Goal: Communication & Community: Answer question/provide support

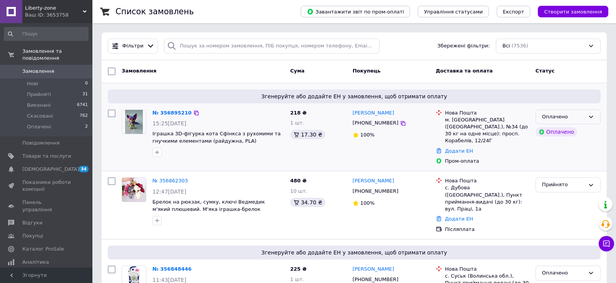
click at [586, 118] on div "Оплачено" at bounding box center [568, 116] width 65 height 15
click at [569, 131] on li "Прийнято" at bounding box center [568, 133] width 64 height 14
click at [176, 115] on link "№ 356895210" at bounding box center [170, 113] width 35 height 6
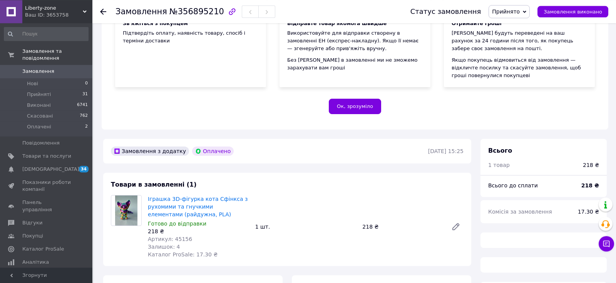
scroll to position [243, 0]
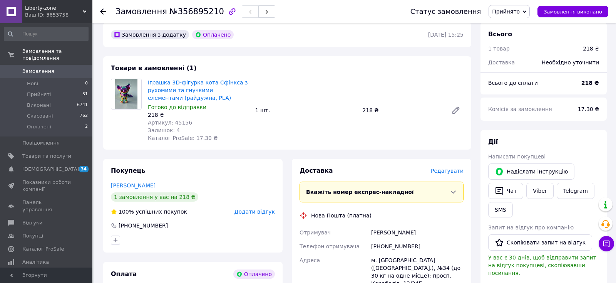
click at [451, 166] on div "Доставка [PERSON_NAME] Вкажіть номер експрес-накладної Обов'язково введіть номе…" at bounding box center [382, 286] width 164 height 240
click at [452, 166] on div "Доставка Редагувати" at bounding box center [382, 170] width 164 height 9
click at [453, 168] on span "Редагувати" at bounding box center [447, 171] width 33 height 6
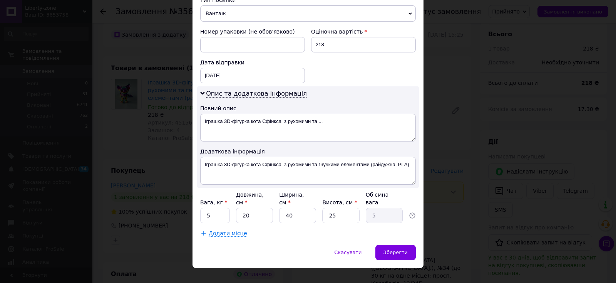
scroll to position [321, 0]
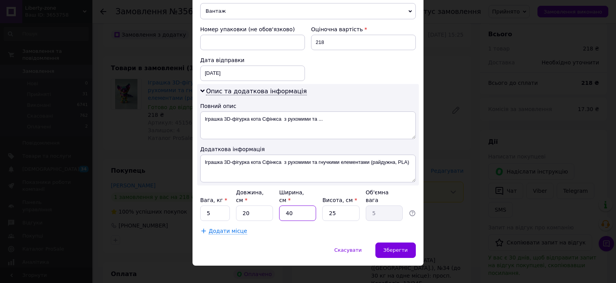
drag, startPoint x: 284, startPoint y: 204, endPoint x: 296, endPoint y: 205, distance: 12.4
click at [296, 205] on input "40" at bounding box center [297, 212] width 37 height 15
type input "1"
type input "0.13"
type input "12"
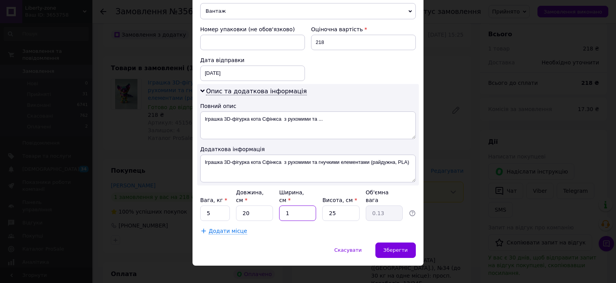
type input "1.5"
type input "12"
type input "6"
type input "0.36"
type input "6"
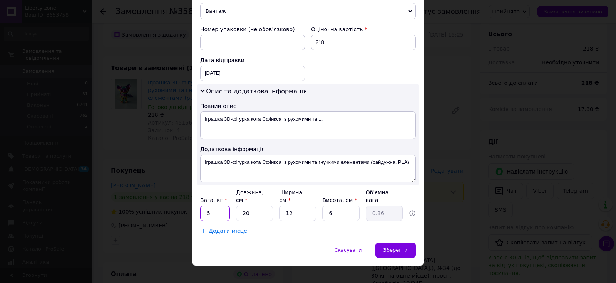
drag, startPoint x: 217, startPoint y: 208, endPoint x: 207, endPoint y: 207, distance: 10.0
click at [207, 207] on input "5" at bounding box center [215, 212] width 30 height 15
type input "0.5"
click at [394, 247] on span "Зберегти" at bounding box center [396, 250] width 24 height 6
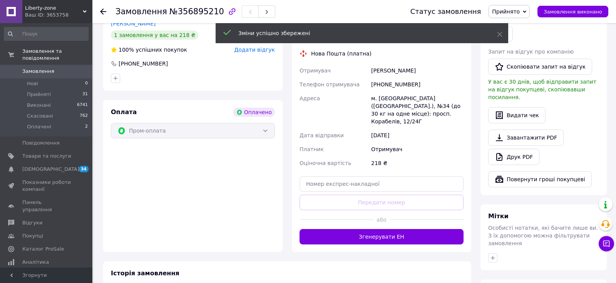
scroll to position [494, 0]
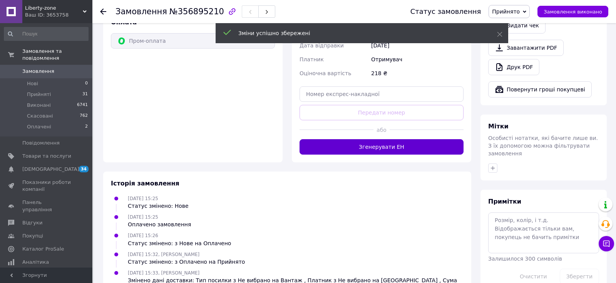
click at [382, 139] on button "Згенерувати ЕН" at bounding box center [382, 146] width 164 height 15
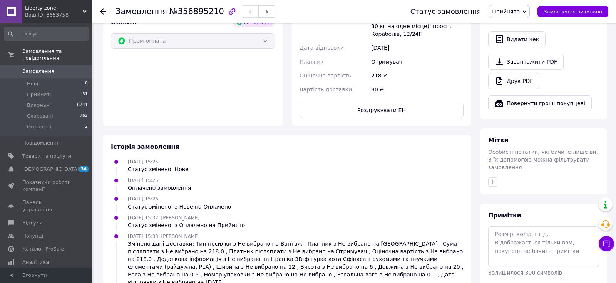
drag, startPoint x: 40, startPoint y: 61, endPoint x: 61, endPoint y: 45, distance: 26.4
click at [40, 58] on li "Замовлення та повідомлення Замовлення 0 Нові 0 Прийняті 31 Виконані 6741 Скасов…" at bounding box center [46, 97] width 92 height 105
click at [38, 68] on span "Замовлення" at bounding box center [38, 71] width 32 height 7
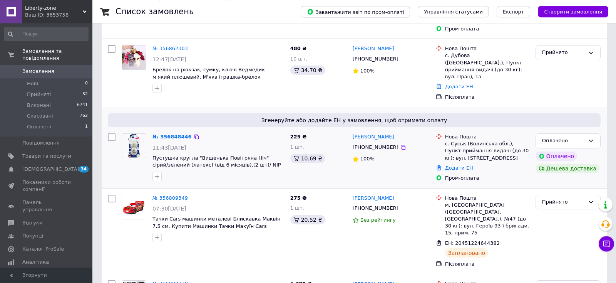
scroll to position [162, 0]
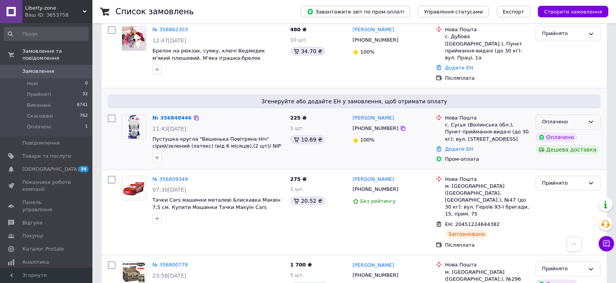
click at [596, 114] on div "Оплачено" at bounding box center [568, 121] width 65 height 15
click at [562, 131] on li "Прийнято" at bounding box center [568, 138] width 64 height 14
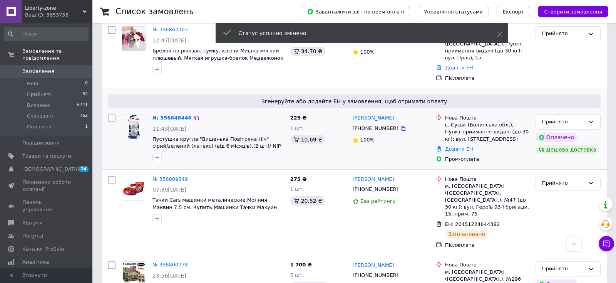
click at [175, 115] on link "№ 356848446" at bounding box center [172, 118] width 39 height 6
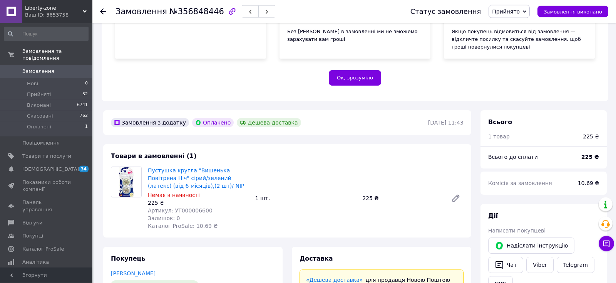
scroll to position [283, 0]
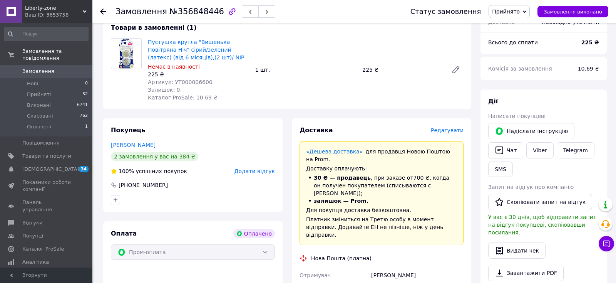
click at [445, 127] on span "Редагувати" at bounding box center [447, 130] width 33 height 6
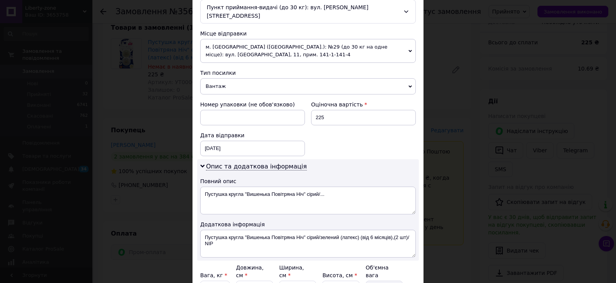
scroll to position [321, 0]
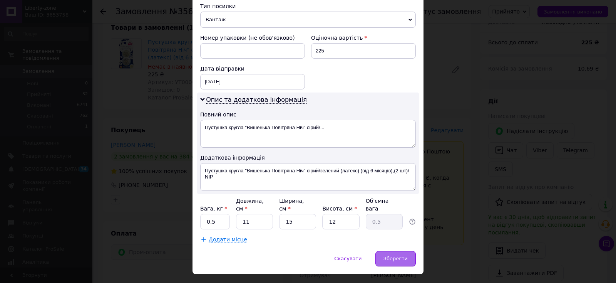
click at [393, 251] on div "Зберегти" at bounding box center [396, 258] width 40 height 15
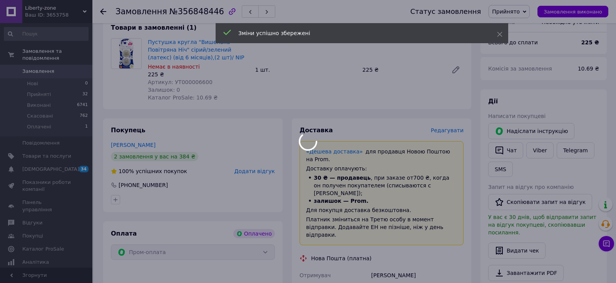
scroll to position [511, 0]
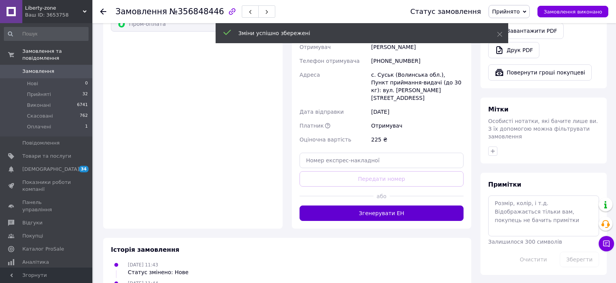
click at [385, 205] on button "Згенерувати ЕН" at bounding box center [382, 212] width 164 height 15
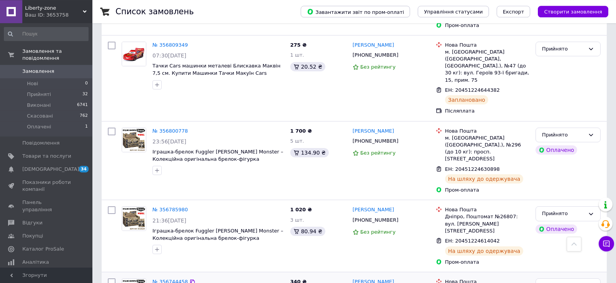
scroll to position [364, 0]
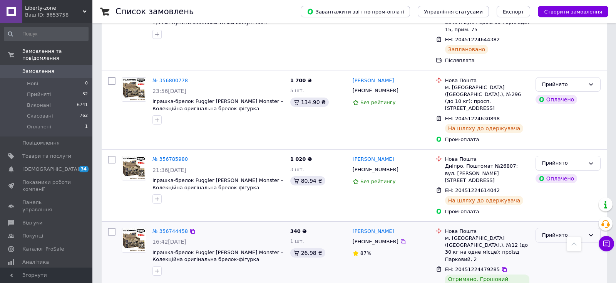
click at [562, 231] on div "Прийнято" at bounding box center [563, 235] width 43 height 8
click at [551, 244] on li "Виконано" at bounding box center [568, 251] width 64 height 14
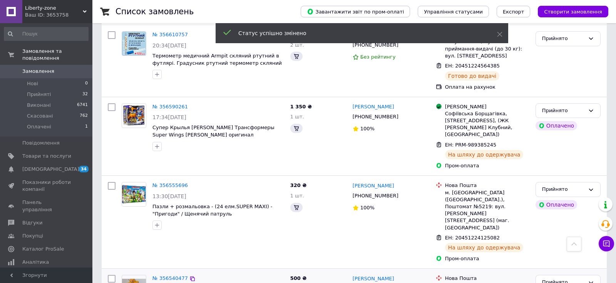
scroll to position [890, 0]
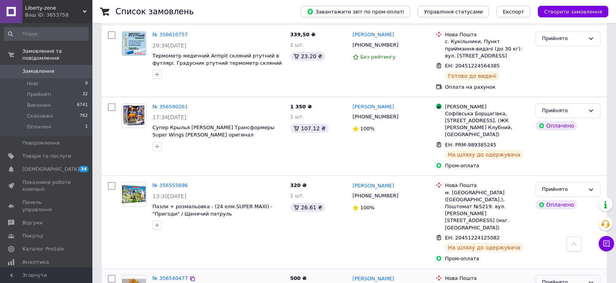
click at [564, 278] on div "Прийнято" at bounding box center [563, 282] width 43 height 8
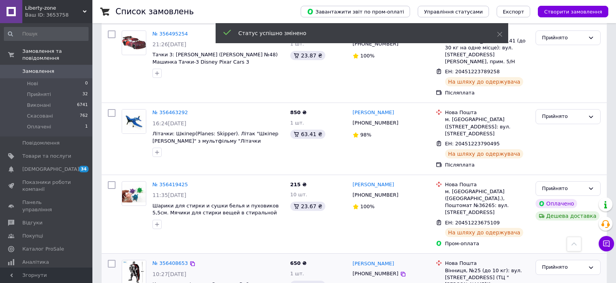
scroll to position [1291, 0]
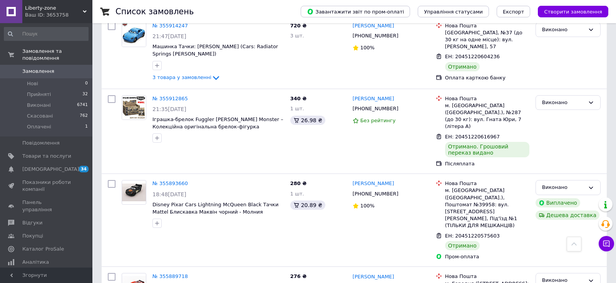
scroll to position [1236, 0]
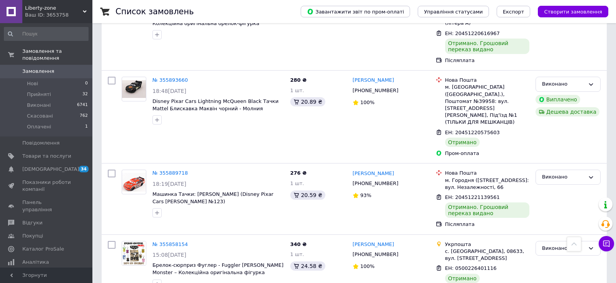
drag, startPoint x: 190, startPoint y: 270, endPoint x: 192, endPoint y: 203, distance: 66.7
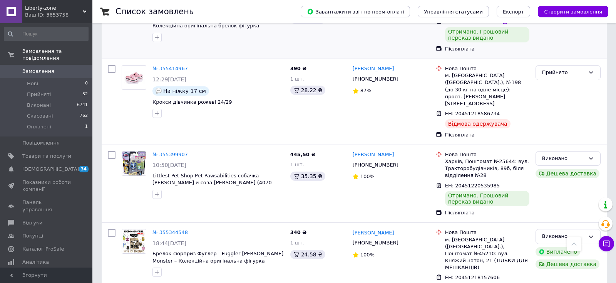
scroll to position [1255, 0]
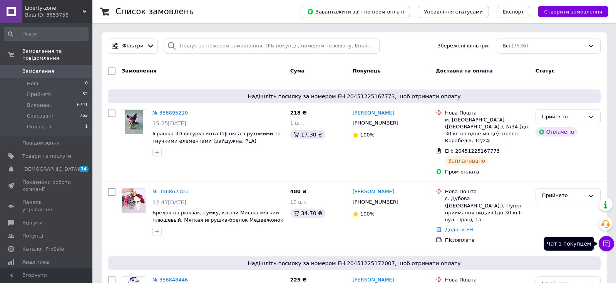
click at [604, 242] on icon at bounding box center [607, 243] width 7 height 7
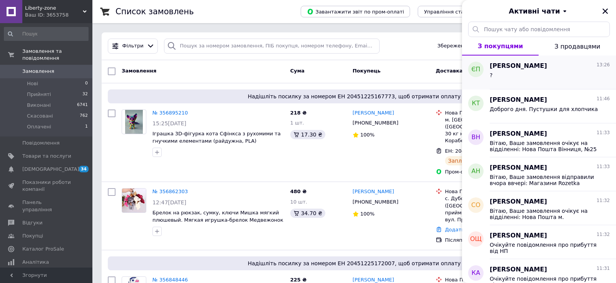
click at [503, 72] on div "?" at bounding box center [550, 76] width 120 height 12
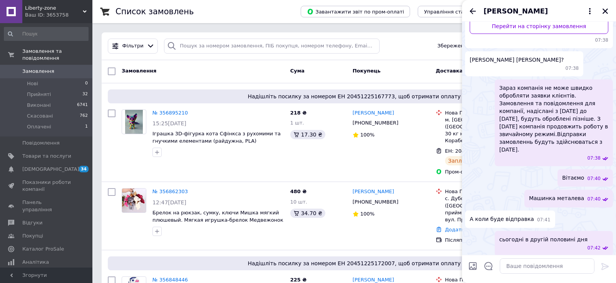
scroll to position [149, 0]
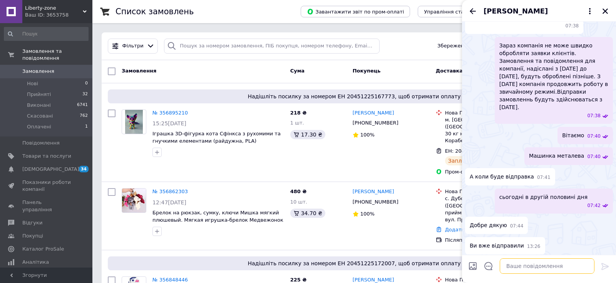
click at [529, 269] on textarea at bounding box center [547, 265] width 95 height 15
type textarea "кур"
drag, startPoint x: 505, startPoint y: 262, endPoint x: 468, endPoint y: 265, distance: 37.1
click at [485, 265] on textarea "кур" at bounding box center [540, 265] width 110 height 15
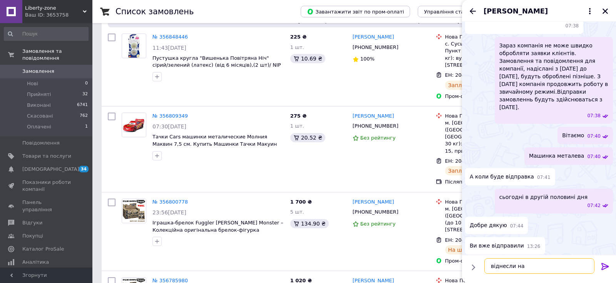
scroll to position [0, 0]
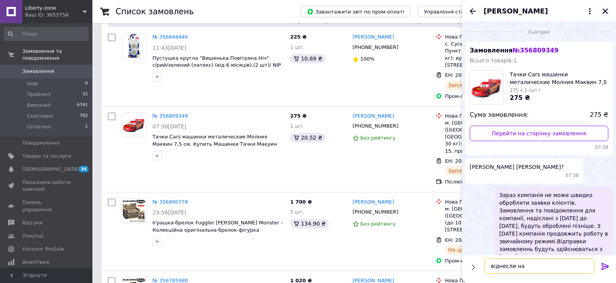
type textarea "віднесли на"
drag, startPoint x: 604, startPoint y: 8, endPoint x: 530, endPoint y: 144, distance: 154.1
click at [604, 9] on icon "Закрити" at bounding box center [605, 11] width 7 height 7
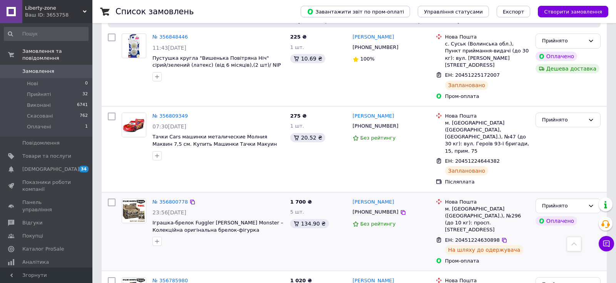
click at [442, 237] on icon at bounding box center [439, 240] width 6 height 6
drag, startPoint x: 447, startPoint y: 130, endPoint x: 506, endPoint y: 132, distance: 59.0
click at [506, 157] on div "ЕН: 20451224644382" at bounding box center [488, 161] width 86 height 9
click at [492, 157] on div "ЕН: 20451224644382" at bounding box center [473, 161] width 56 height 9
click at [502, 158] on icon at bounding box center [505, 161] width 6 height 6
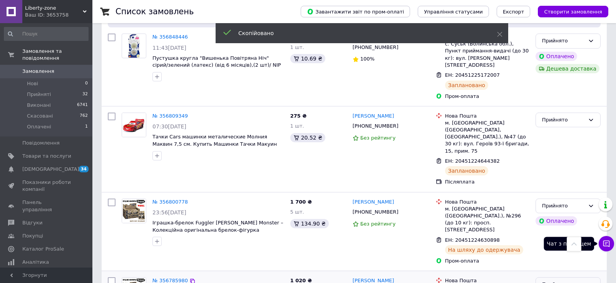
click at [601, 244] on button "Чат з покупцем" at bounding box center [606, 243] width 15 height 15
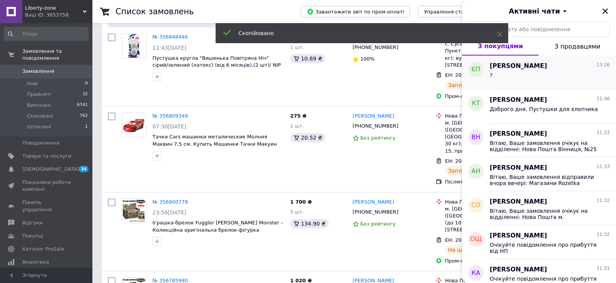
click at [515, 69] on span "[PERSON_NAME]" at bounding box center [518, 66] width 57 height 9
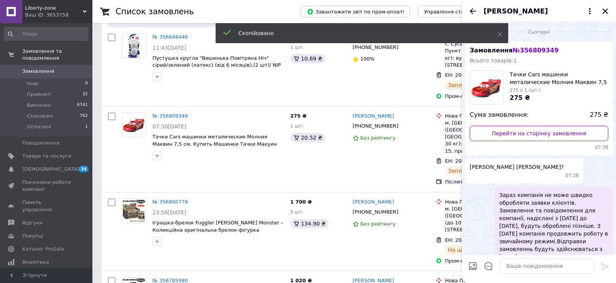
scroll to position [149, 0]
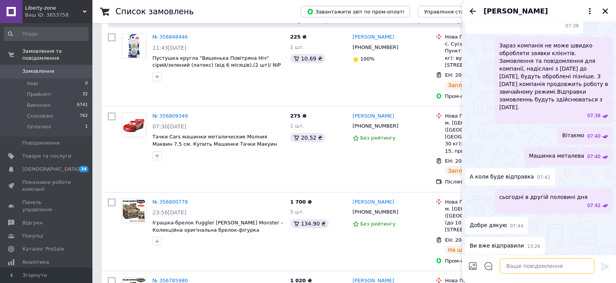
click at [522, 268] on textarea at bounding box center [547, 265] width 95 height 15
type textarea "ттн"
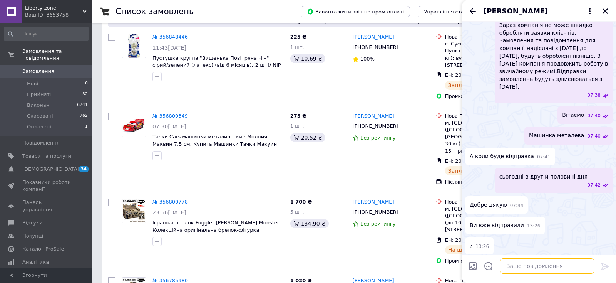
paste textarea "20451224644382"
type textarea "20451224644382"
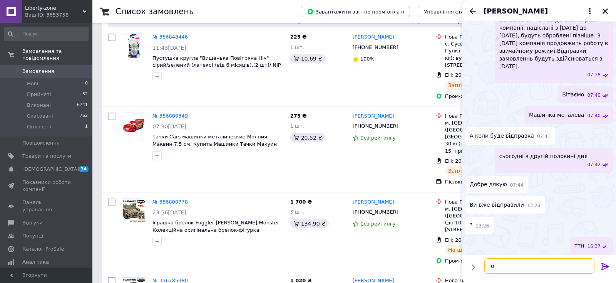
drag, startPoint x: 500, startPoint y: 272, endPoint x: 479, endPoint y: 272, distance: 21.6
click at [485, 272] on textarea "о" at bounding box center [540, 265] width 110 height 15
type textarea "віднесли на відділення"
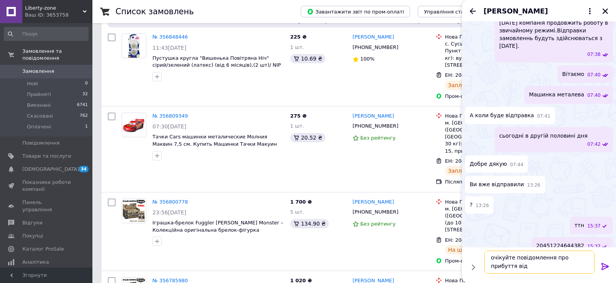
scroll to position [1, 0]
type textarea "очікуйте повідомлення про прибуття від нової пошти"
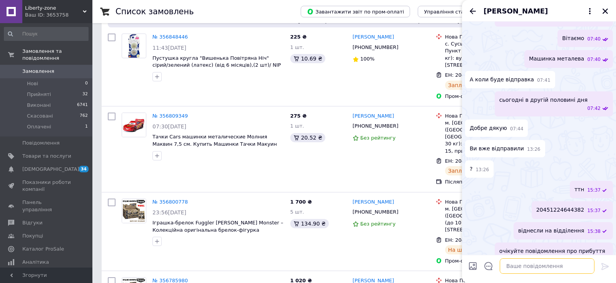
scroll to position [0, 0]
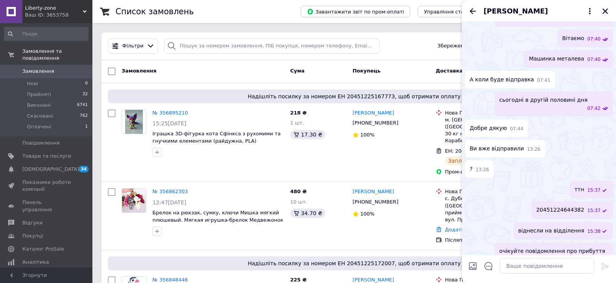
click at [609, 12] on icon "Закрити" at bounding box center [605, 11] width 7 height 7
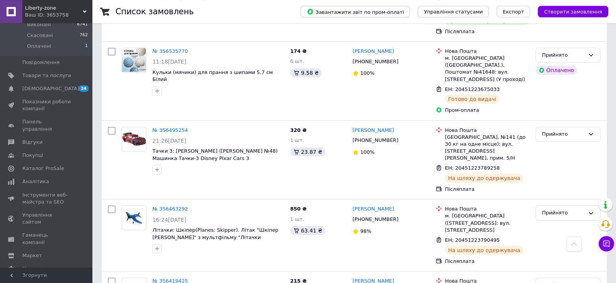
scroll to position [1291, 0]
